Goal: Use online tool/utility: Utilize a website feature to perform a specific function

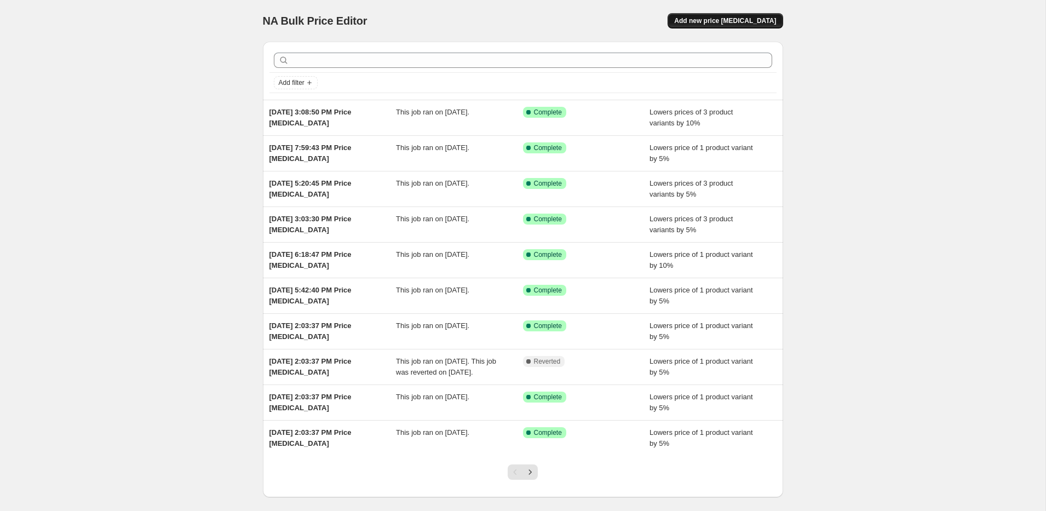
click at [742, 21] on span "Add new price [MEDICAL_DATA]" at bounding box center [725, 20] width 102 height 9
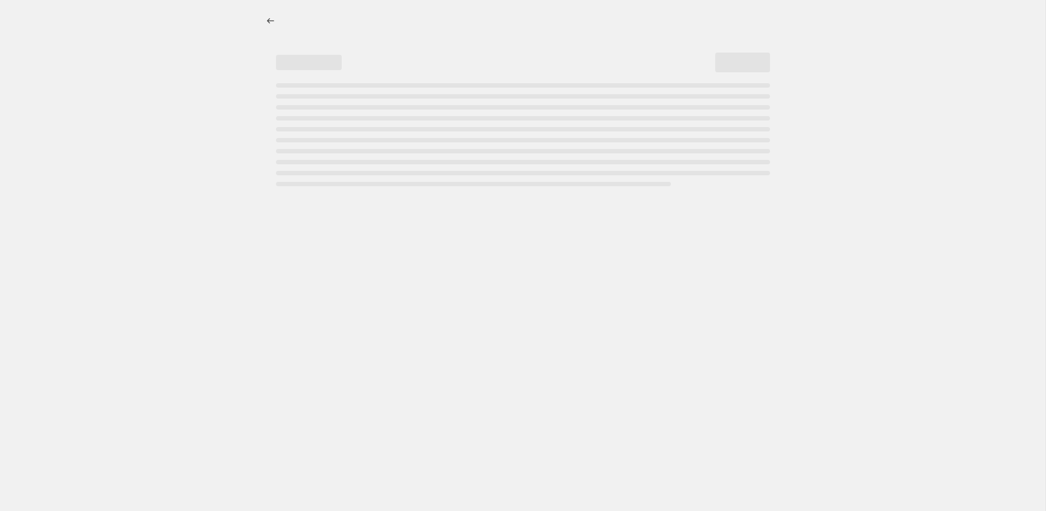
select select "percentage"
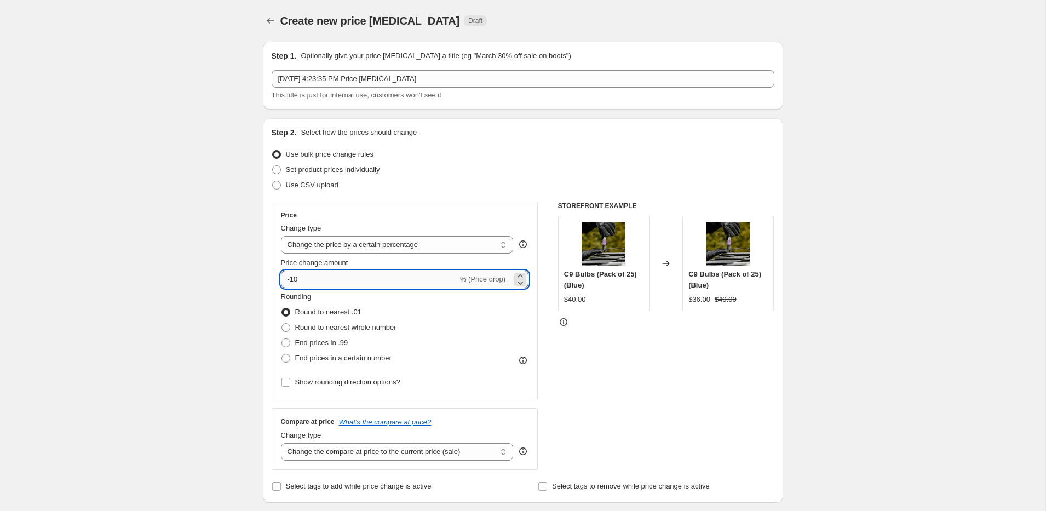
click at [326, 282] on input "-10" at bounding box center [369, 280] width 177 height 18
type input "-1"
type input "-5"
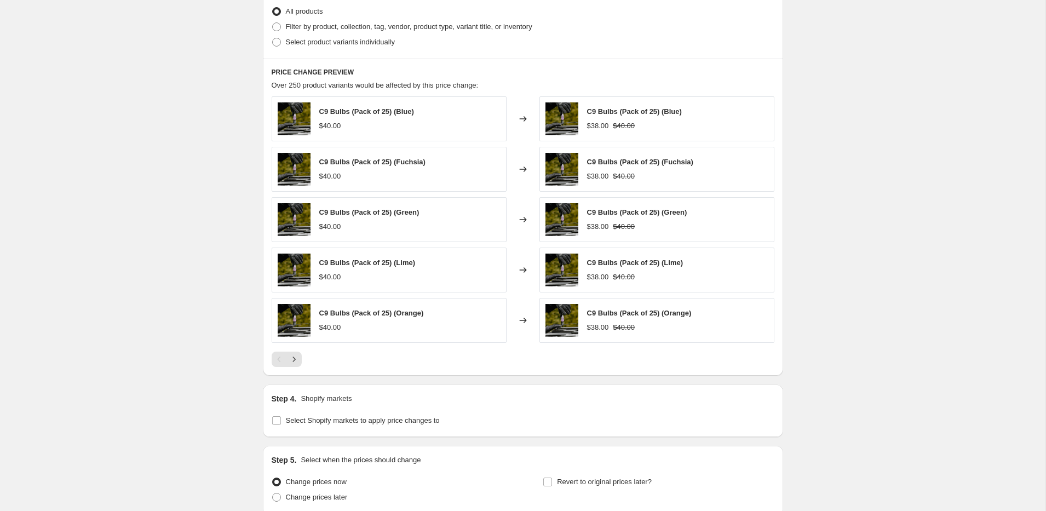
scroll to position [647, 0]
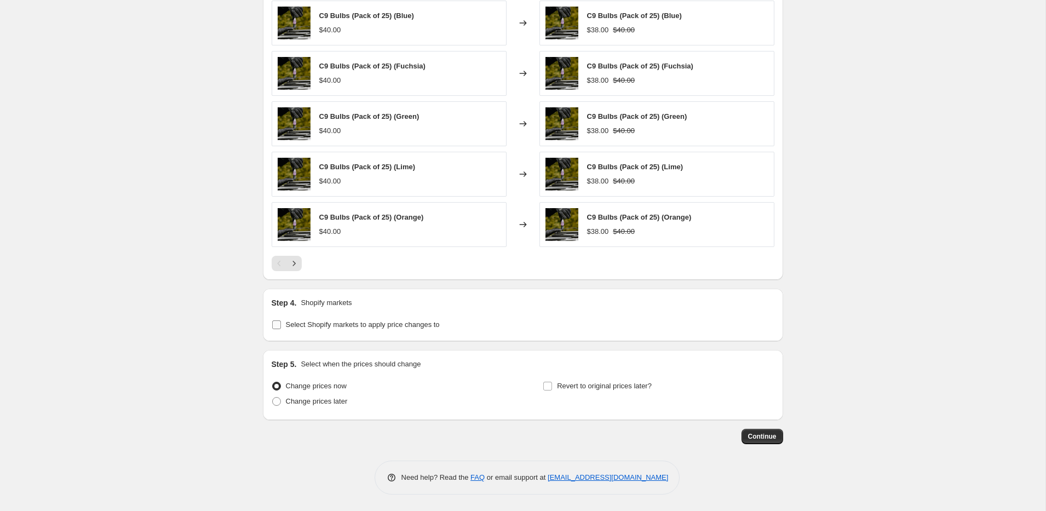
click at [305, 323] on span "Select Shopify markets to apply price changes to" at bounding box center [363, 324] width 154 height 8
click at [281, 323] on input "Select Shopify markets to apply price changes to" at bounding box center [276, 324] width 9 height 9
checkbox input "true"
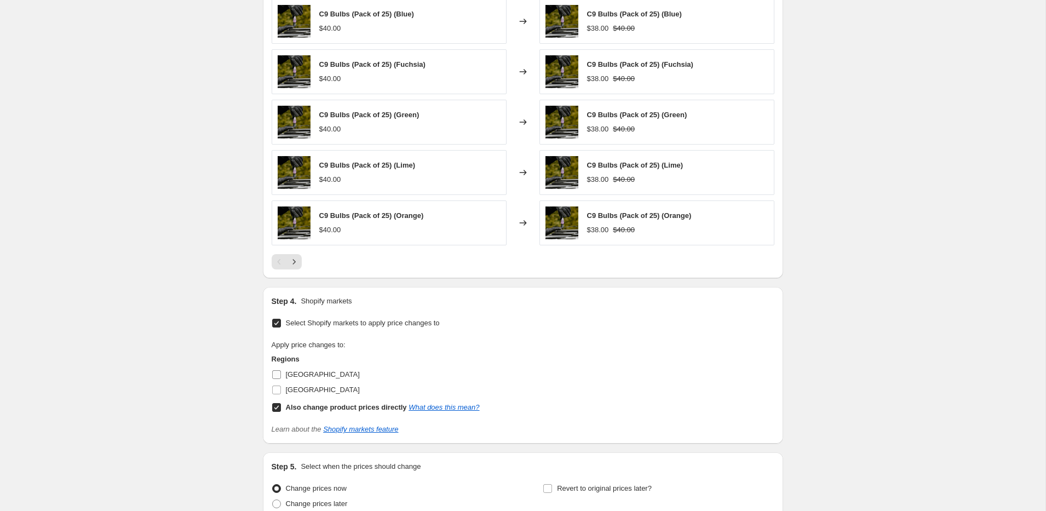
click at [298, 371] on span "[GEOGRAPHIC_DATA]" at bounding box center [323, 374] width 74 height 11
click at [281, 371] on input "[GEOGRAPHIC_DATA]" at bounding box center [276, 374] width 9 height 9
checkbox input "true"
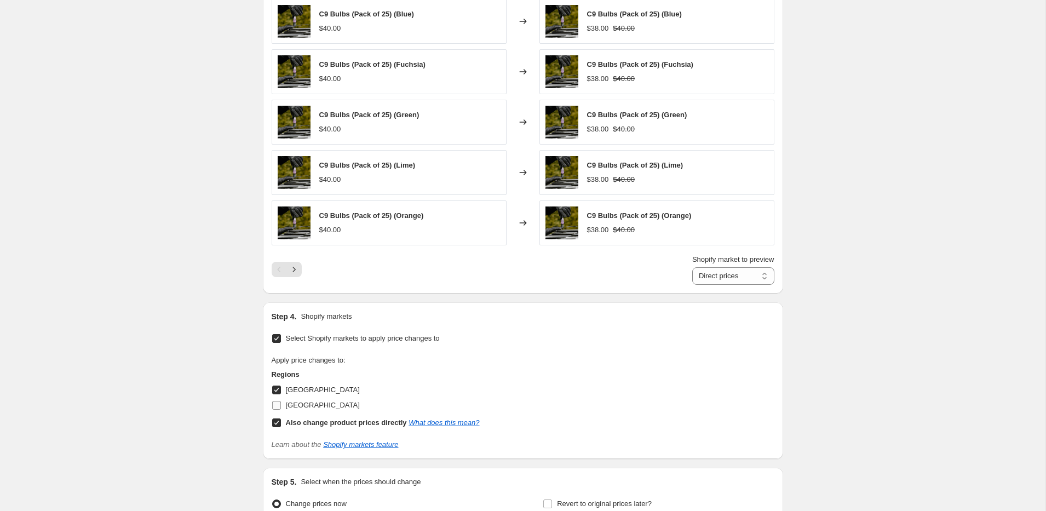
click at [305, 409] on span "[GEOGRAPHIC_DATA]" at bounding box center [323, 405] width 74 height 8
click at [281, 410] on input "[GEOGRAPHIC_DATA]" at bounding box center [276, 405] width 9 height 9
checkbox input "true"
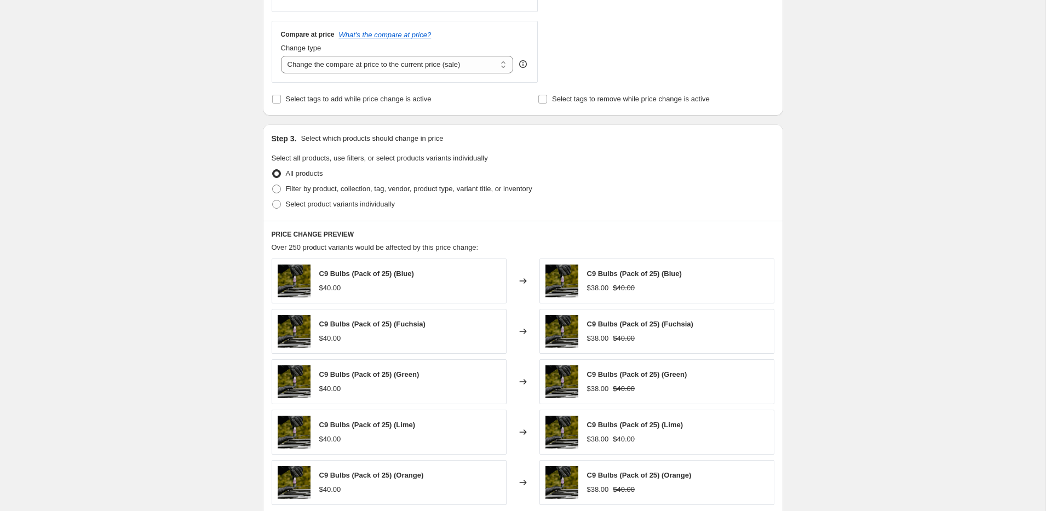
scroll to position [190, 0]
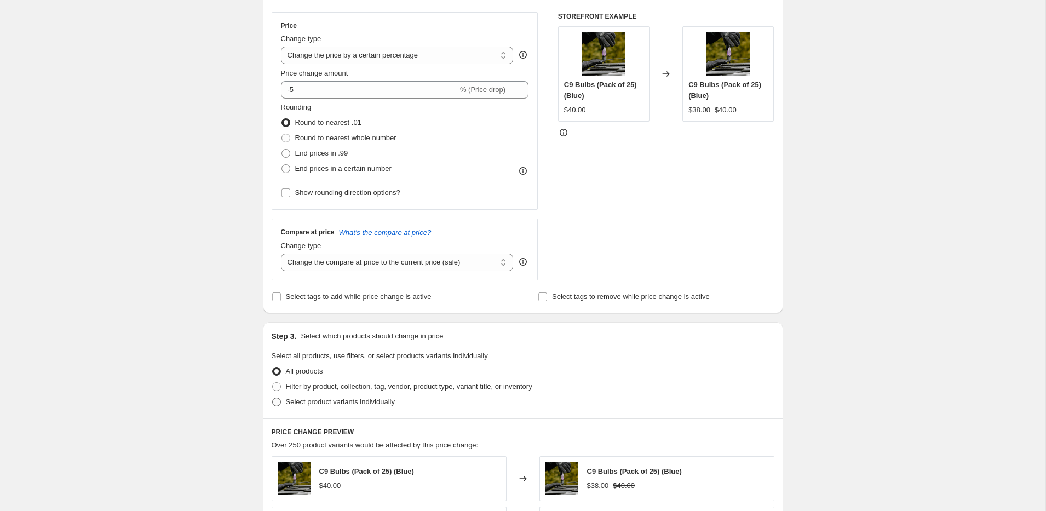
click at [307, 404] on span "Select product variants individually" at bounding box center [340, 402] width 109 height 8
click at [273, 398] on input "Select product variants individually" at bounding box center [272, 398] width 1 height 1
radio input "true"
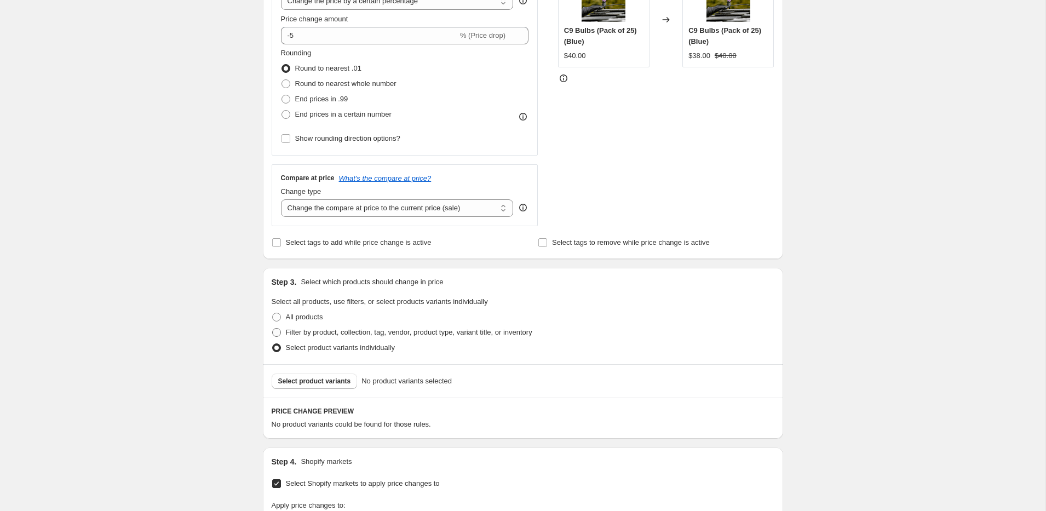
scroll to position [245, 0]
click at [324, 378] on span "Select product variants" at bounding box center [314, 380] width 73 height 9
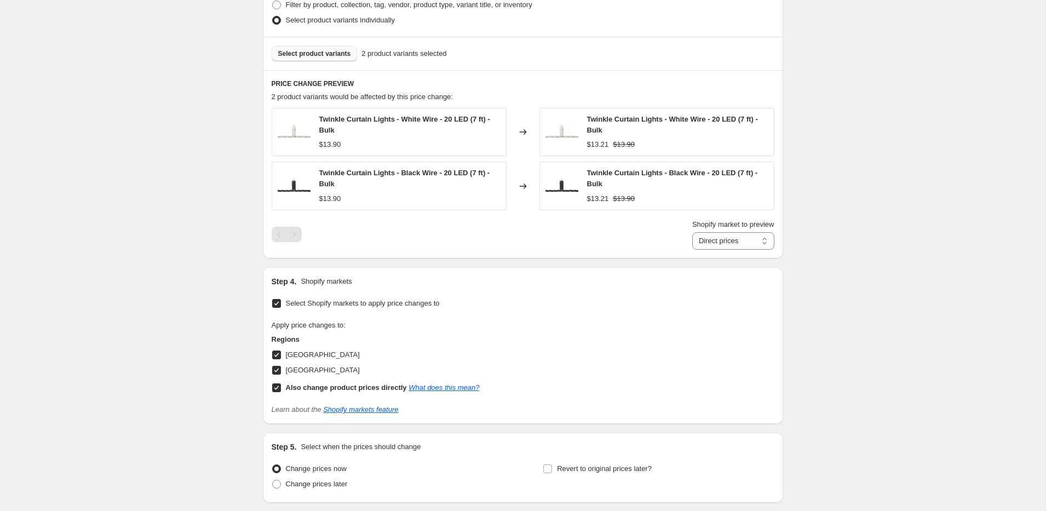
scroll to position [654, 0]
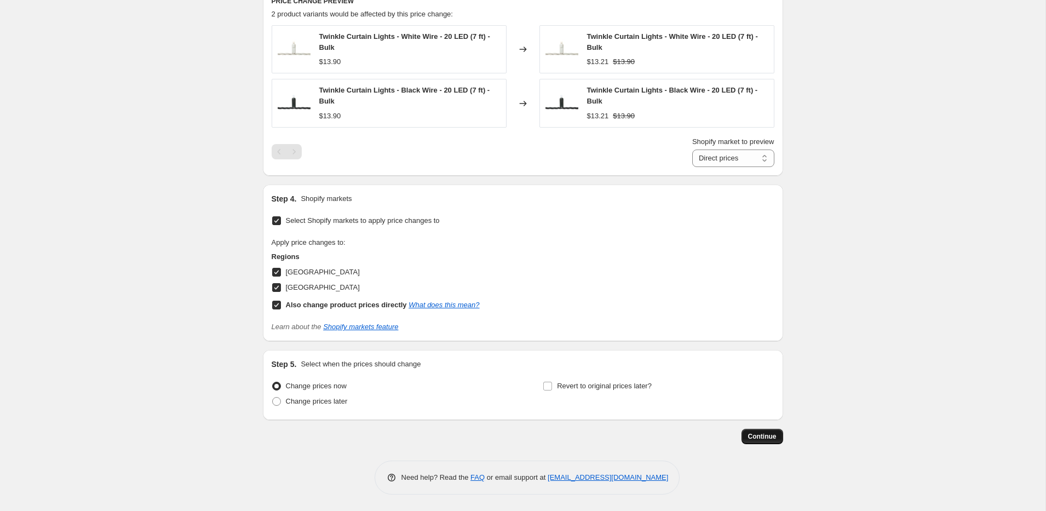
click at [752, 438] on span "Continue" at bounding box center [762, 436] width 28 height 9
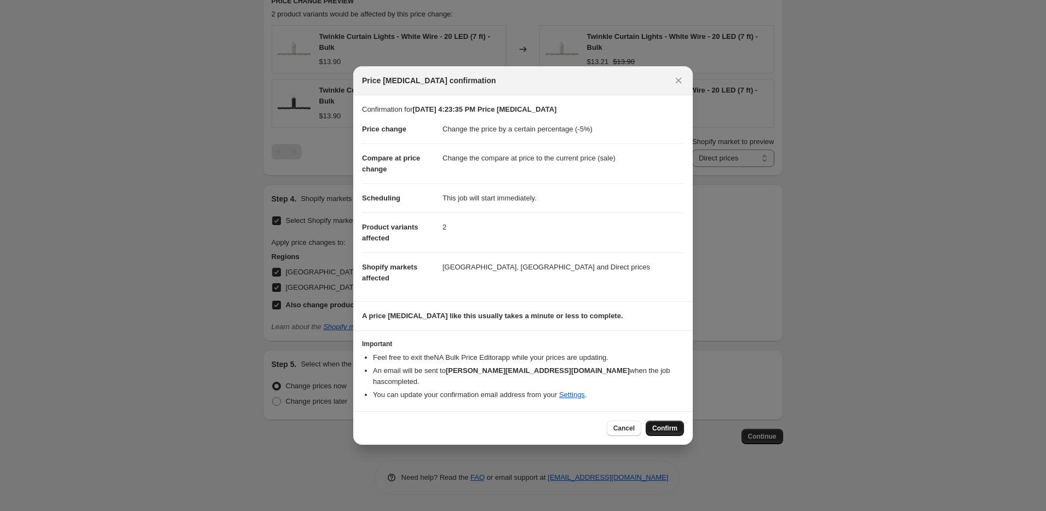
click at [657, 424] on span "Confirm" at bounding box center [664, 428] width 25 height 9
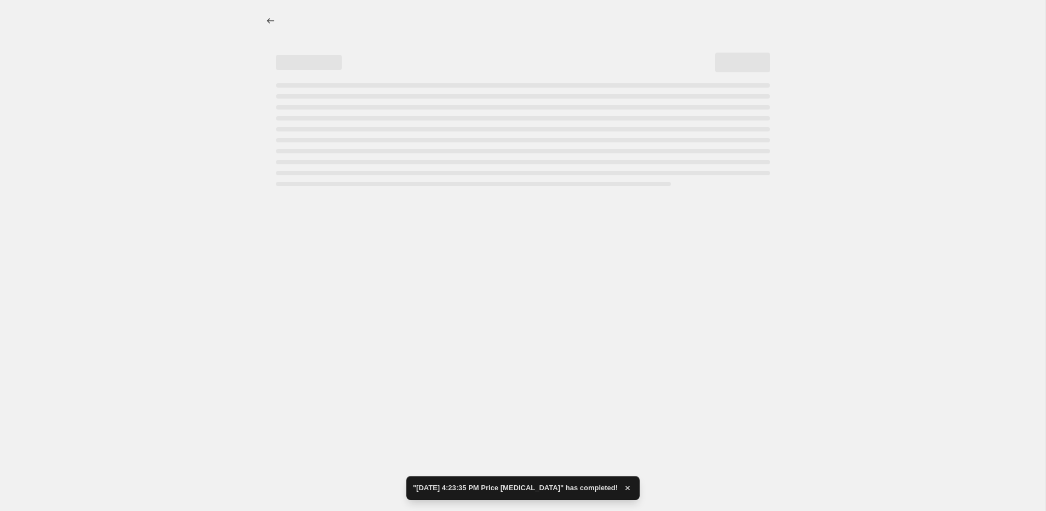
select select "percentage"
